Goal: Information Seeking & Learning: Learn about a topic

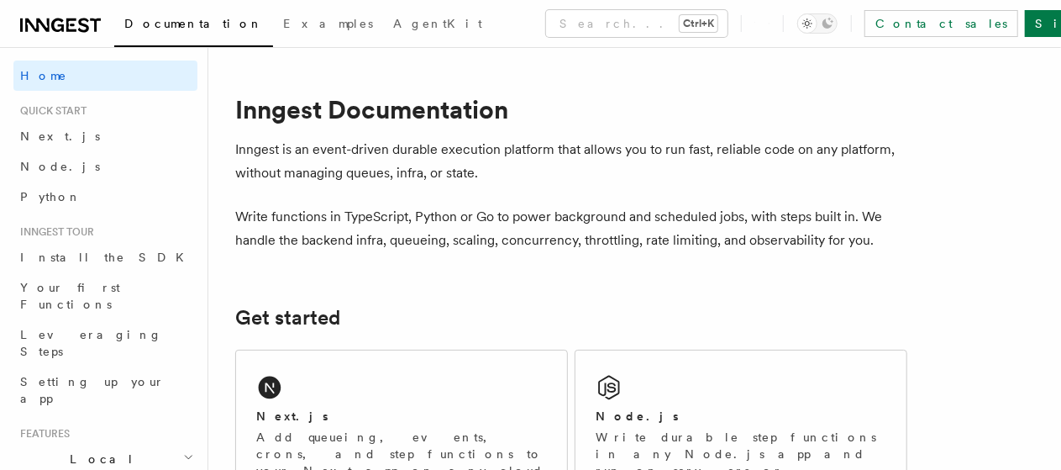
click at [544, 156] on p "Inngest is an event-driven durable execution platform that allows you to run fa…" at bounding box center [571, 161] width 672 height 47
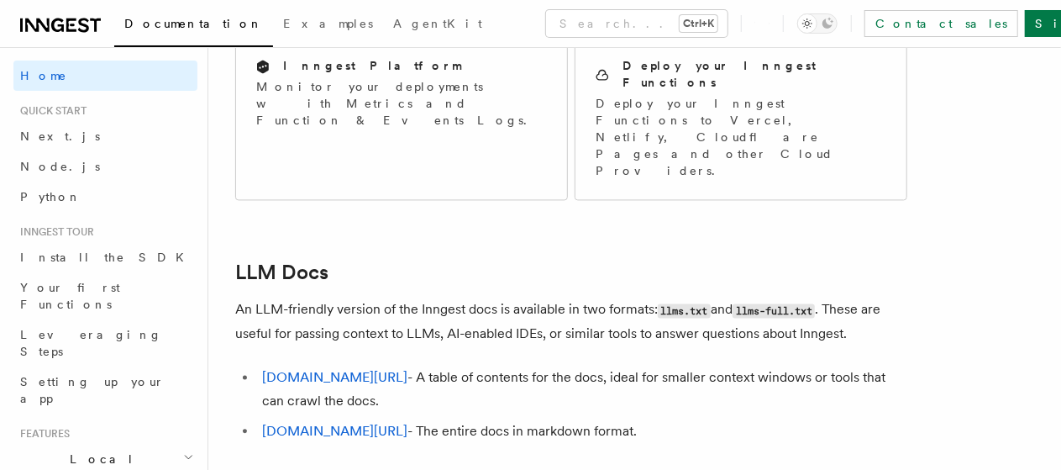
scroll to position [1710, 0]
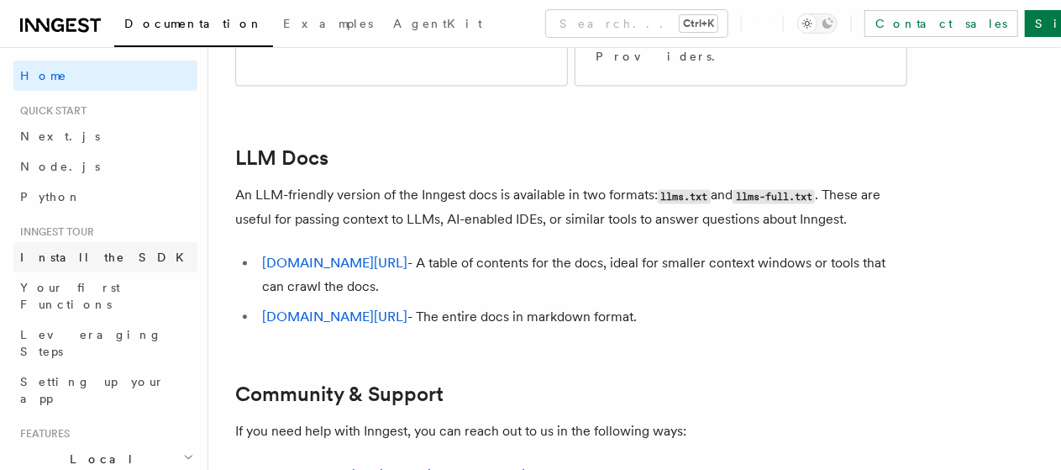
click at [82, 258] on span "Install the SDK" at bounding box center [107, 256] width 174 height 13
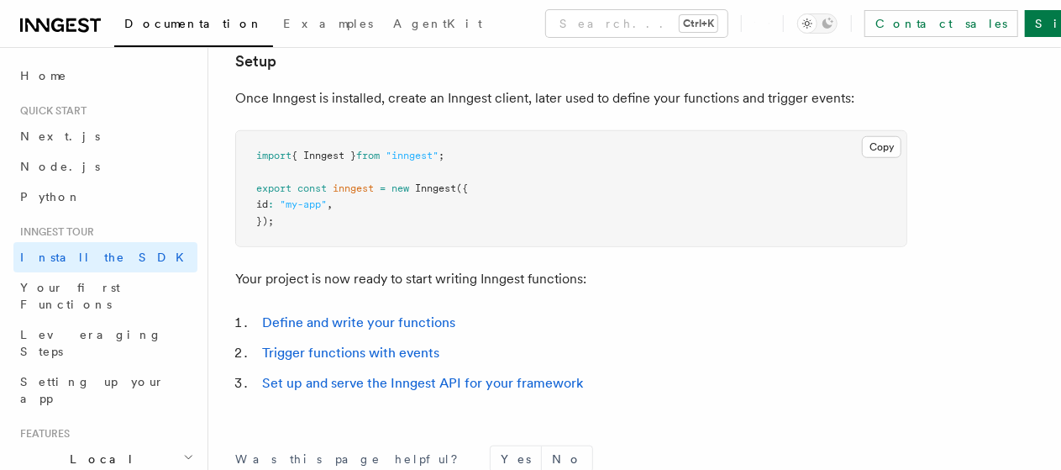
scroll to position [949, 0]
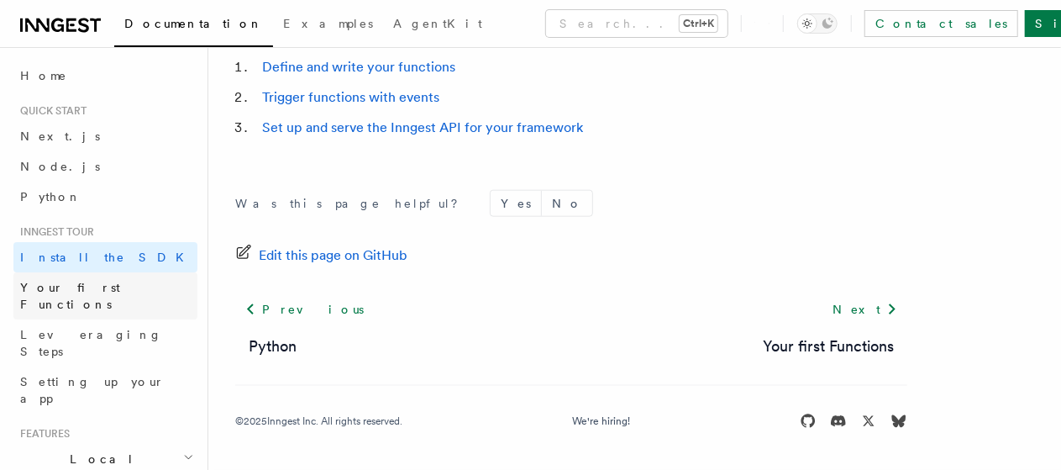
click at [84, 292] on span "Your first Functions" at bounding box center [70, 296] width 100 height 30
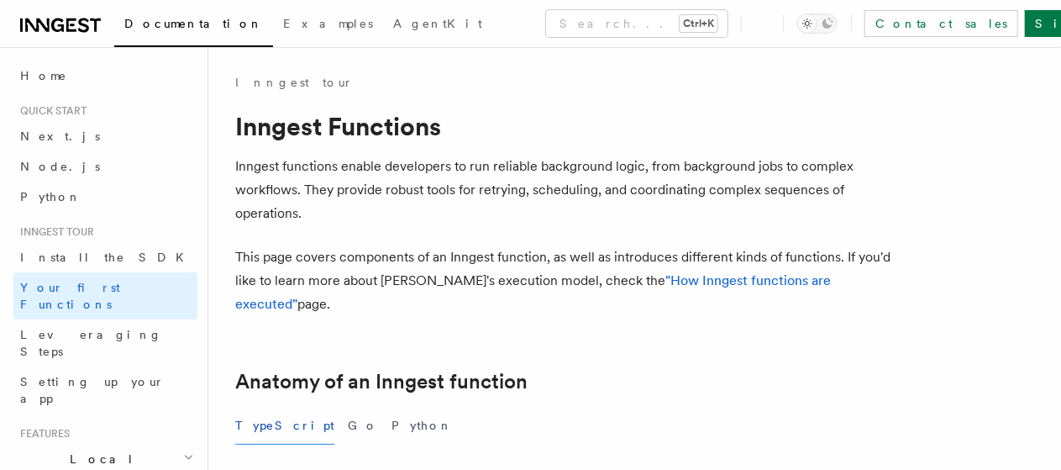
scroll to position [336, 0]
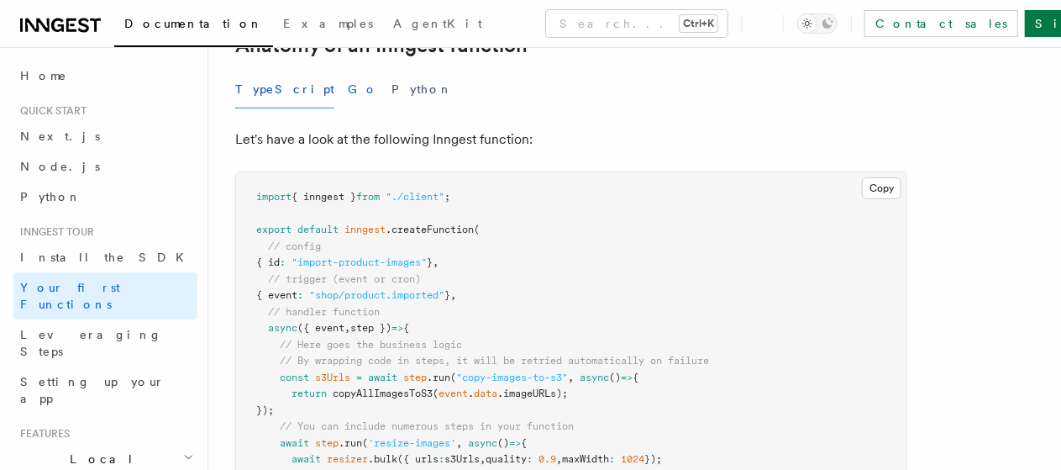
click at [348, 94] on button "Go" at bounding box center [363, 90] width 30 height 38
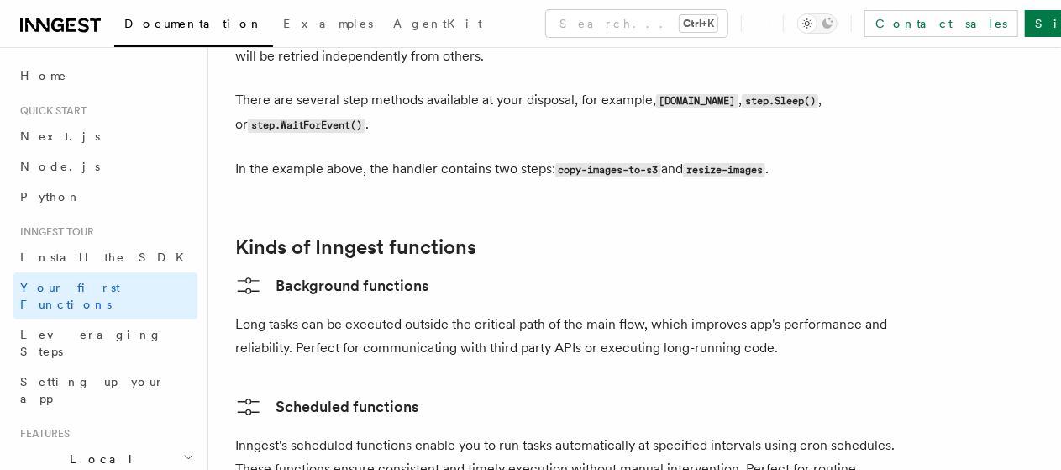
scroll to position [2940, 0]
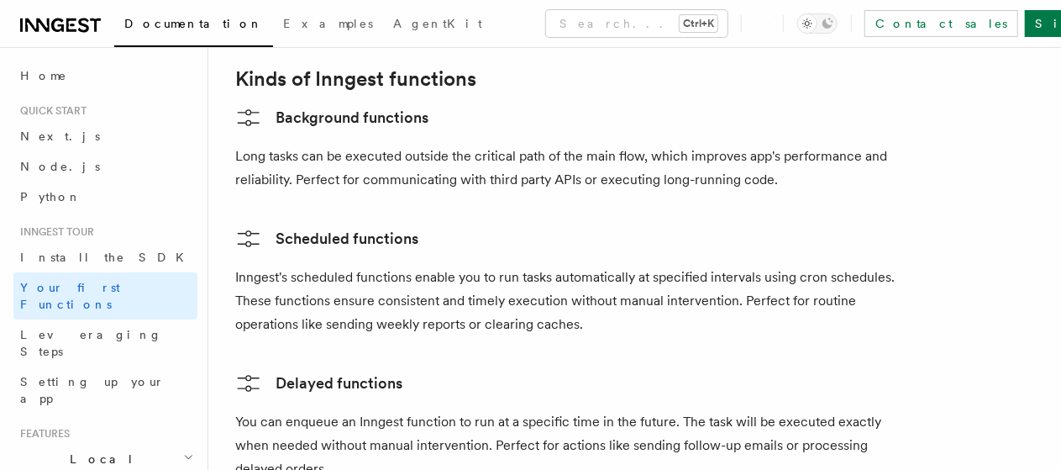
click at [789, 285] on p "Inngest's scheduled functions enable you to run tasks automatically at specifie…" at bounding box center [571, 300] width 672 height 71
click at [810, 285] on p "Inngest's scheduled functions enable you to run tasks automatically at specifie…" at bounding box center [571, 300] width 672 height 71
click at [323, 307] on p "Inngest's scheduled functions enable you to run tasks automatically at specifie…" at bounding box center [571, 300] width 672 height 71
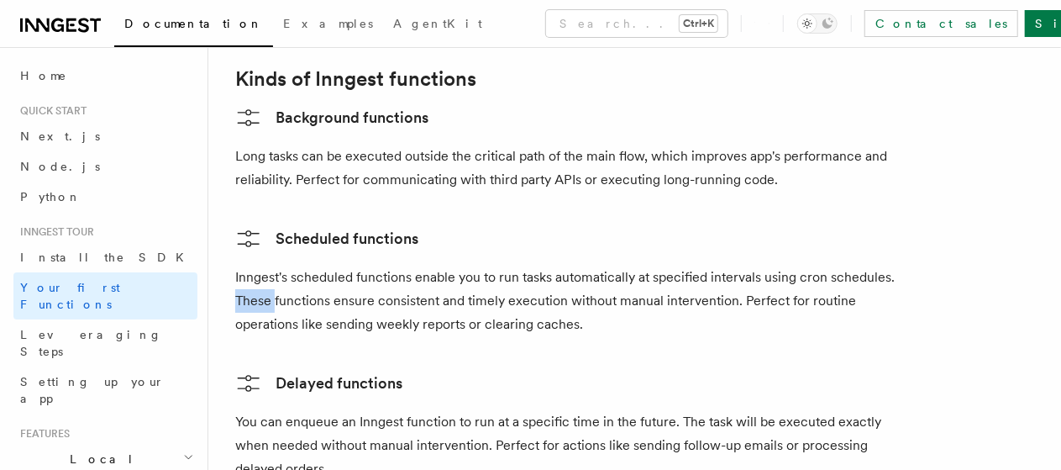
click at [323, 307] on p "Inngest's scheduled functions enable you to run tasks automatically at specifie…" at bounding box center [571, 300] width 672 height 71
click at [400, 304] on p "Inngest's scheduled functions enable you to run tasks automatically at specifie…" at bounding box center [571, 300] width 672 height 71
click at [484, 304] on p "Inngest's scheduled functions enable you to run tasks automatically at specifie…" at bounding box center [571, 300] width 672 height 71
click at [485, 305] on p "Inngest's scheduled functions enable you to run tasks automatically at specifie…" at bounding box center [571, 300] width 672 height 71
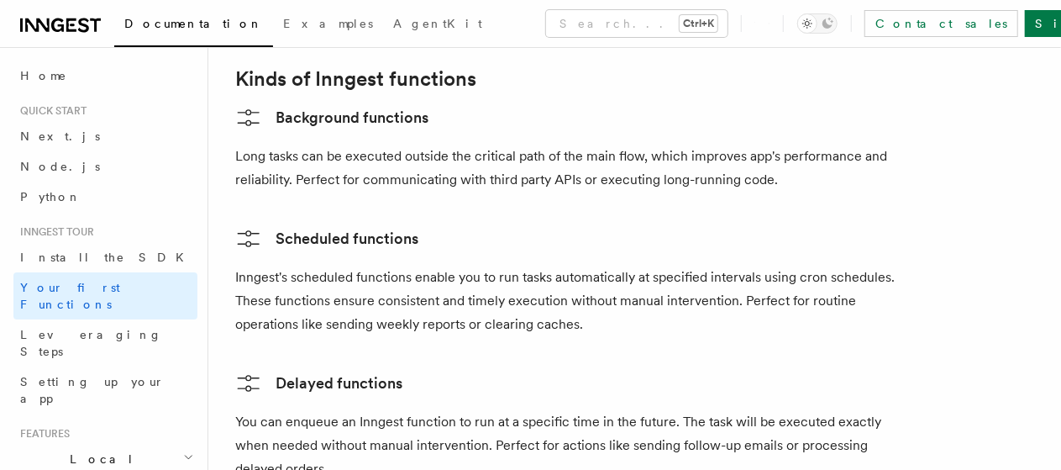
click at [542, 305] on p "Inngest's scheduled functions enable you to run tasks automatically at specifie…" at bounding box center [571, 300] width 672 height 71
click at [602, 305] on p "Inngest's scheduled functions enable you to run tasks automatically at specifie…" at bounding box center [571, 300] width 672 height 71
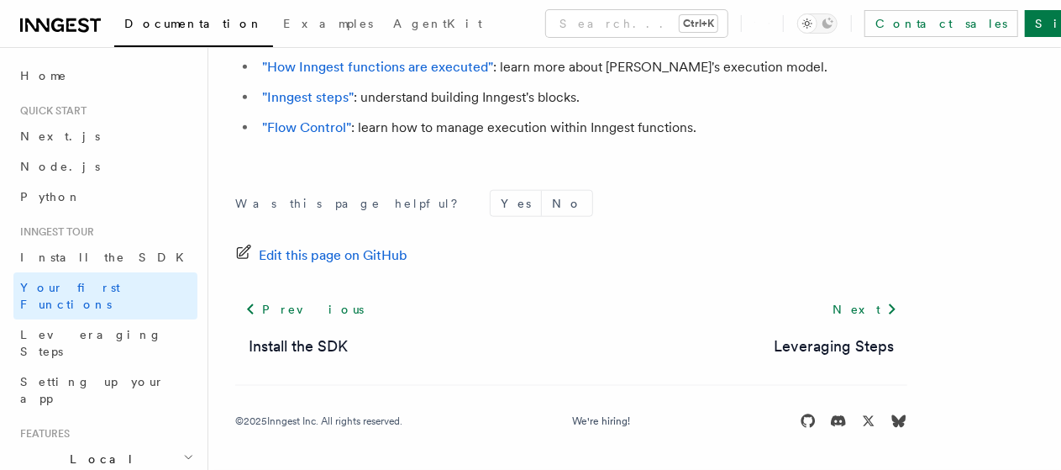
scroll to position [3467, 0]
